Goal: Find specific page/section: Find specific page/section

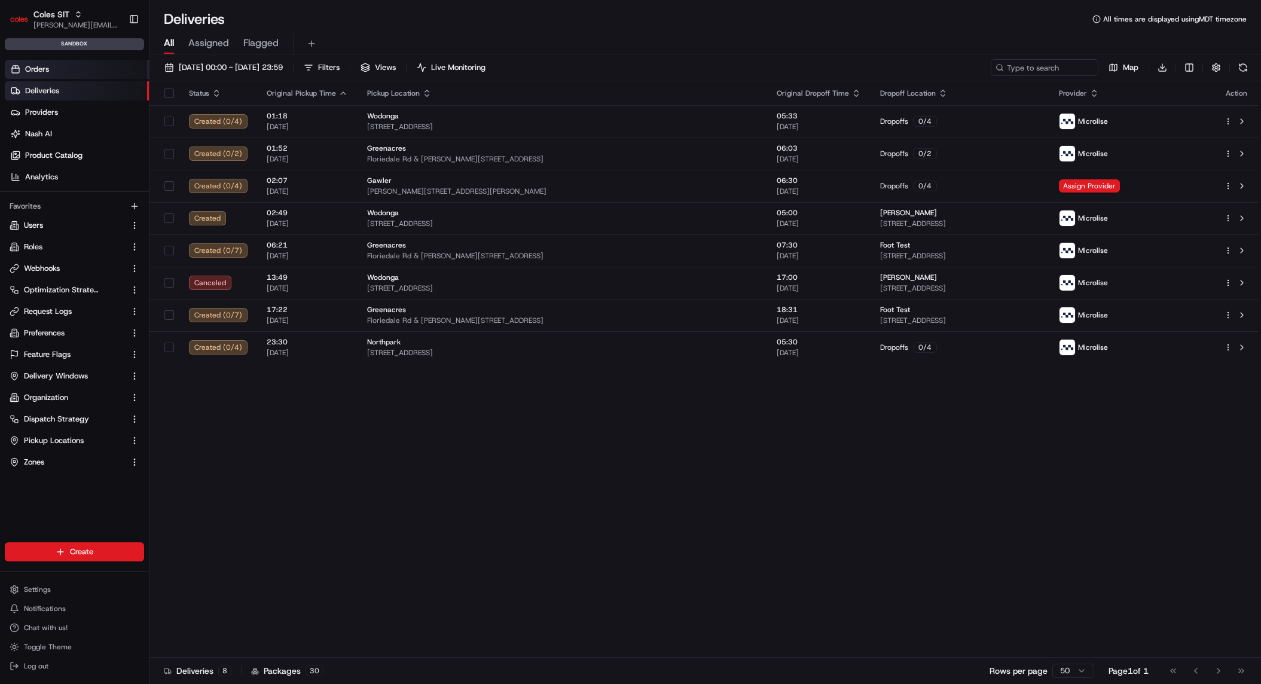
click at [85, 66] on link "Orders" at bounding box center [77, 69] width 144 height 19
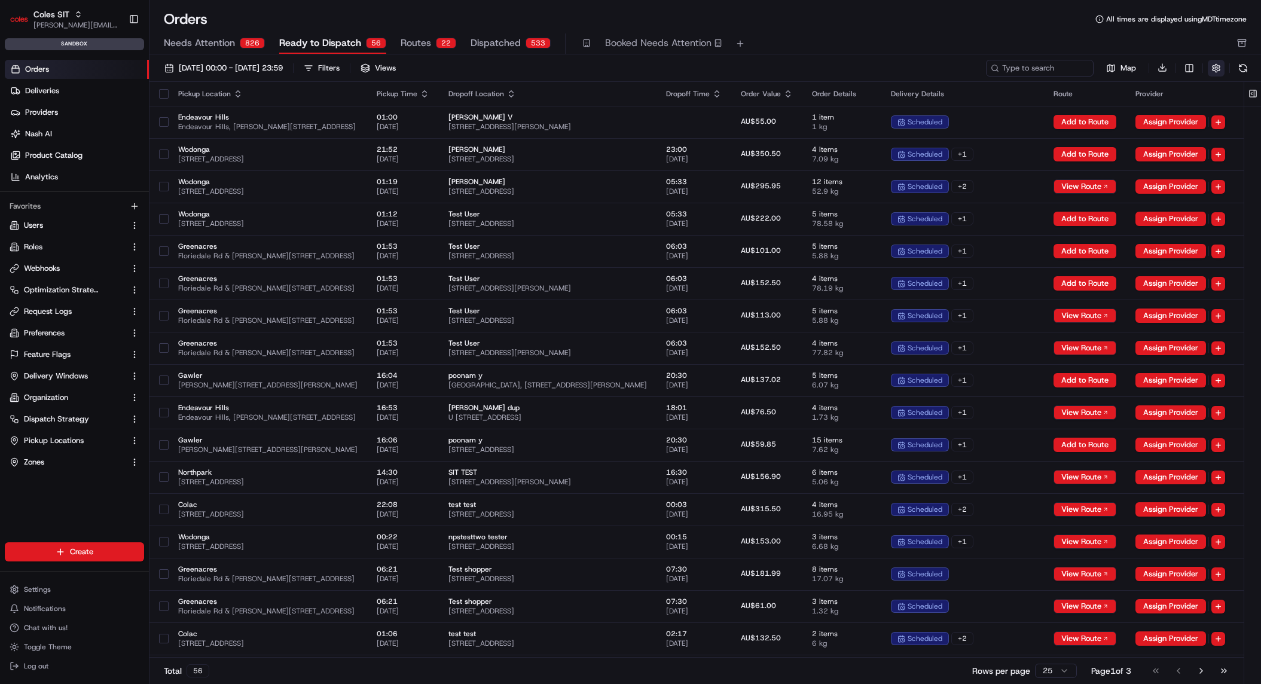
click at [1217, 69] on button "button" at bounding box center [1216, 68] width 17 height 17
click at [1213, 40] on div "Needs Attention 826 Ready to Dispatch 56 Routes 22 Dispatched 533 Booked Needs …" at bounding box center [697, 43] width 1066 height 20
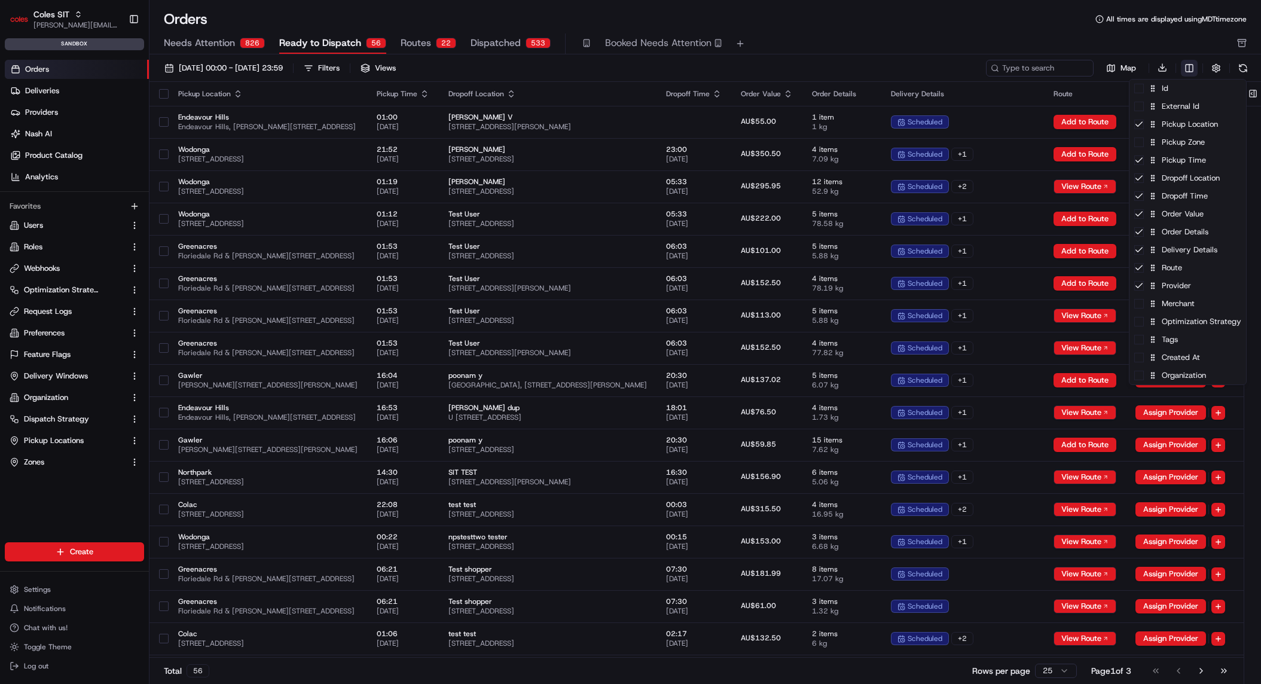
click at [1187, 65] on html "Coles SIT [PERSON_NAME][EMAIL_ADDRESS][DOMAIN_NAME] Toggle Sidebar sandbox Orde…" at bounding box center [630, 342] width 1261 height 684
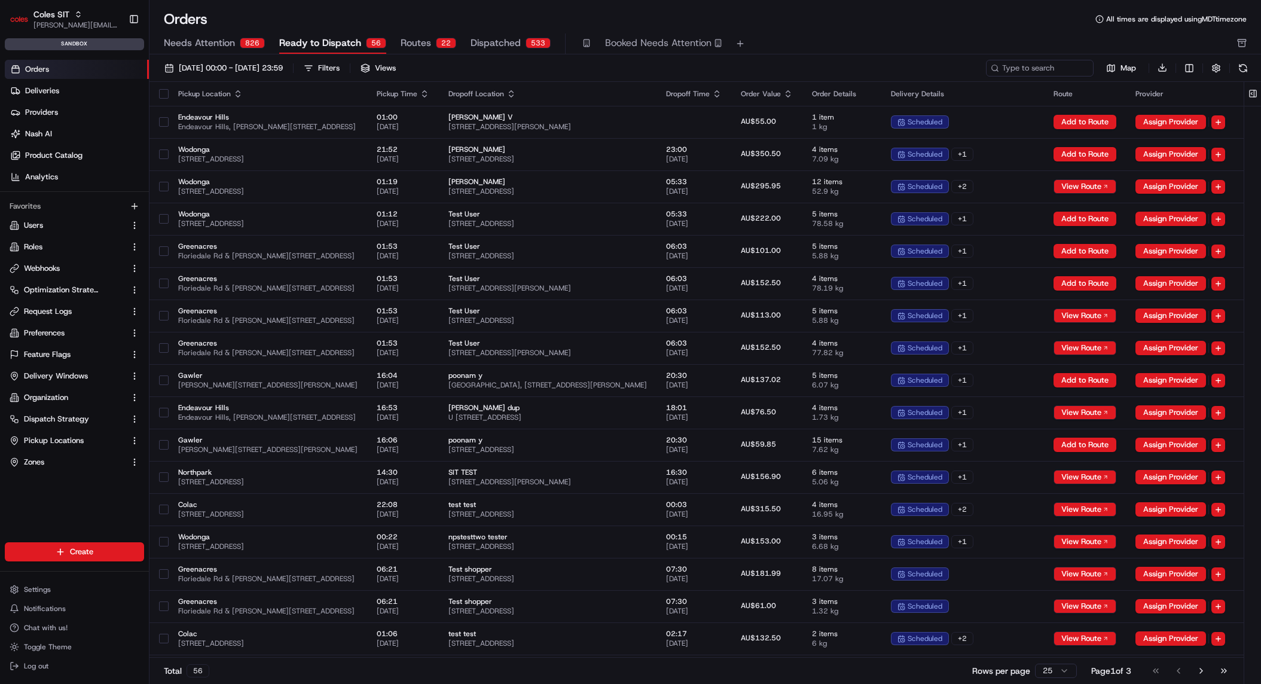
click at [1187, 64] on html "Coles SIT [PERSON_NAME][EMAIL_ADDRESS][DOMAIN_NAME] Toggle Sidebar sandbox Orde…" at bounding box center [630, 342] width 1261 height 684
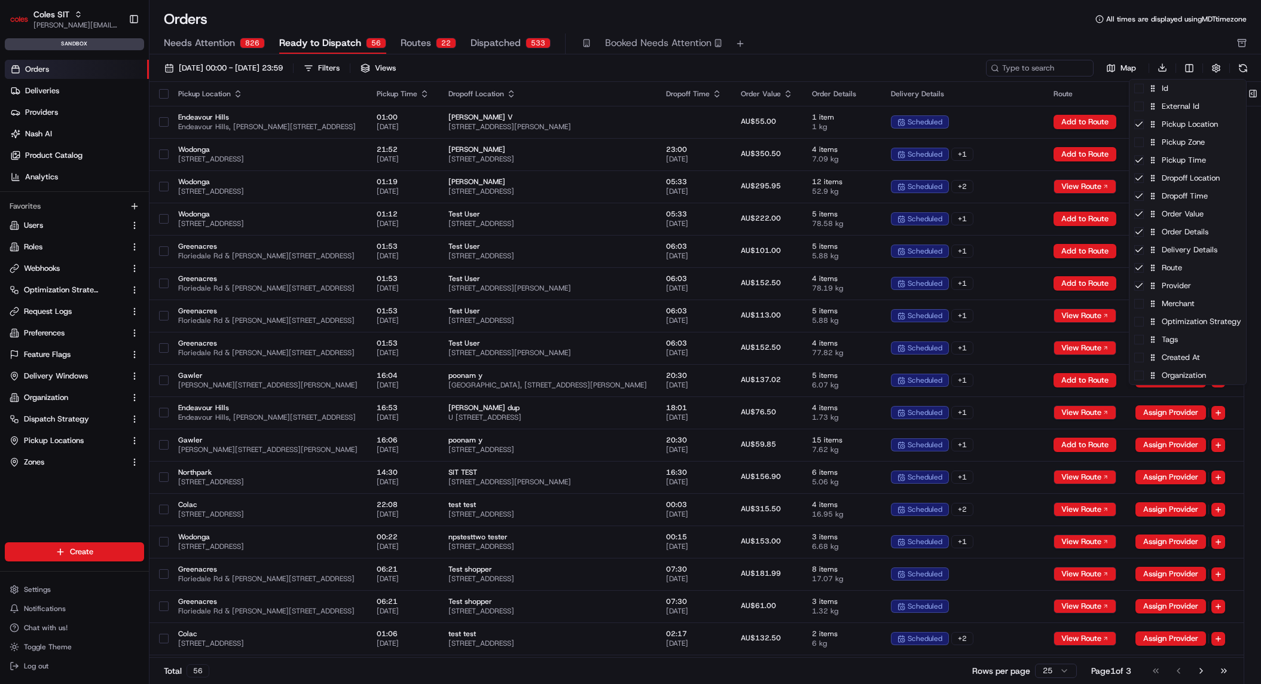
click at [1187, 64] on html "Coles SIT [PERSON_NAME][EMAIL_ADDRESS][DOMAIN_NAME] Toggle Sidebar sandbox Orde…" at bounding box center [630, 342] width 1261 height 684
click at [846, 62] on html "Coles SIT [PERSON_NAME][EMAIL_ADDRESS][DOMAIN_NAME] Toggle Sidebar sandbox Orde…" at bounding box center [630, 342] width 1261 height 684
